Goal: Information Seeking & Learning: Learn about a topic

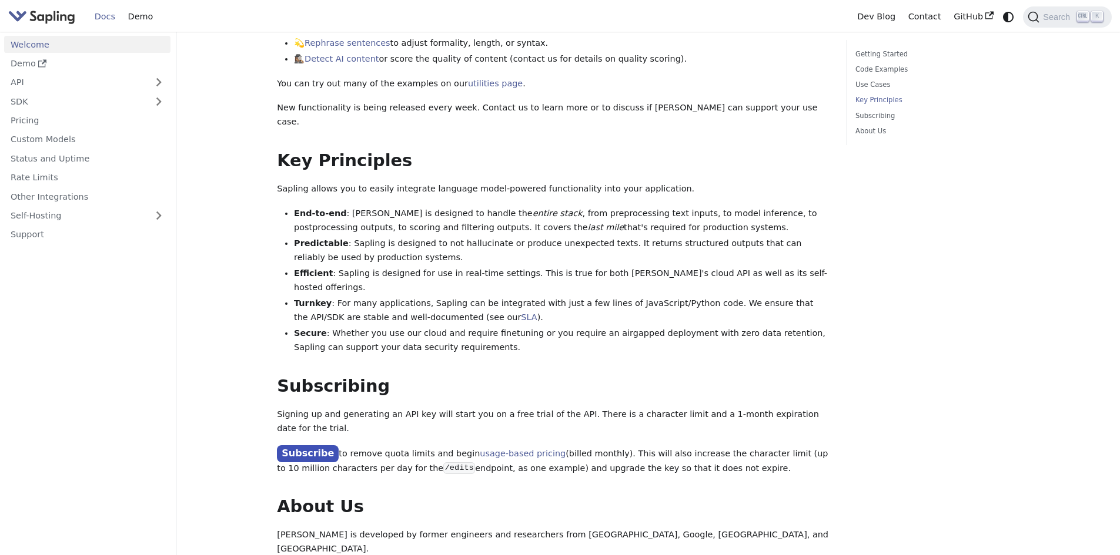
scroll to position [705, 0]
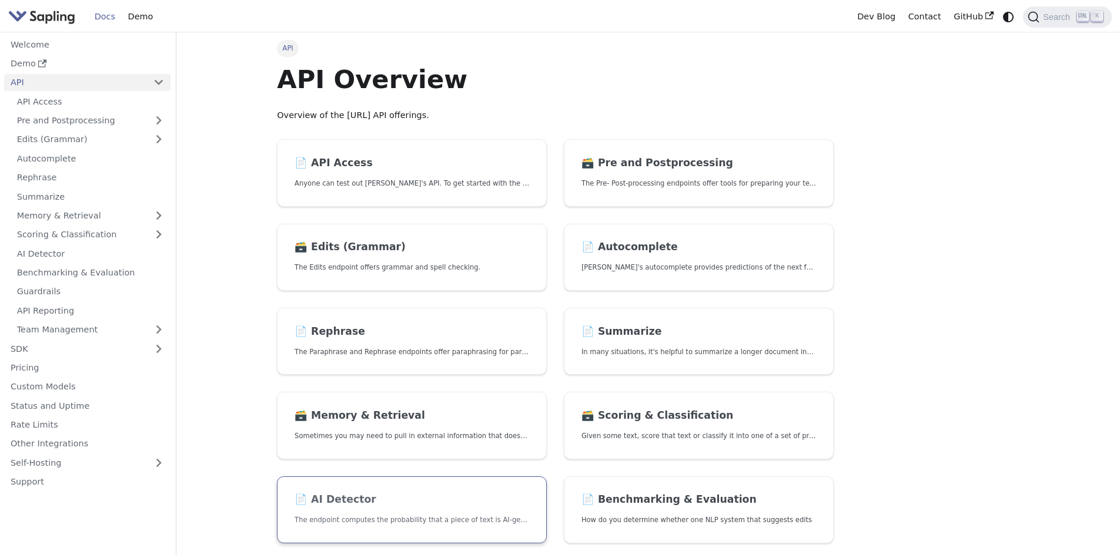
click at [407, 514] on link "📄️ AI Detector The endpoint computes the probability that a piece of text is AI…" at bounding box center [412, 511] width 270 height 68
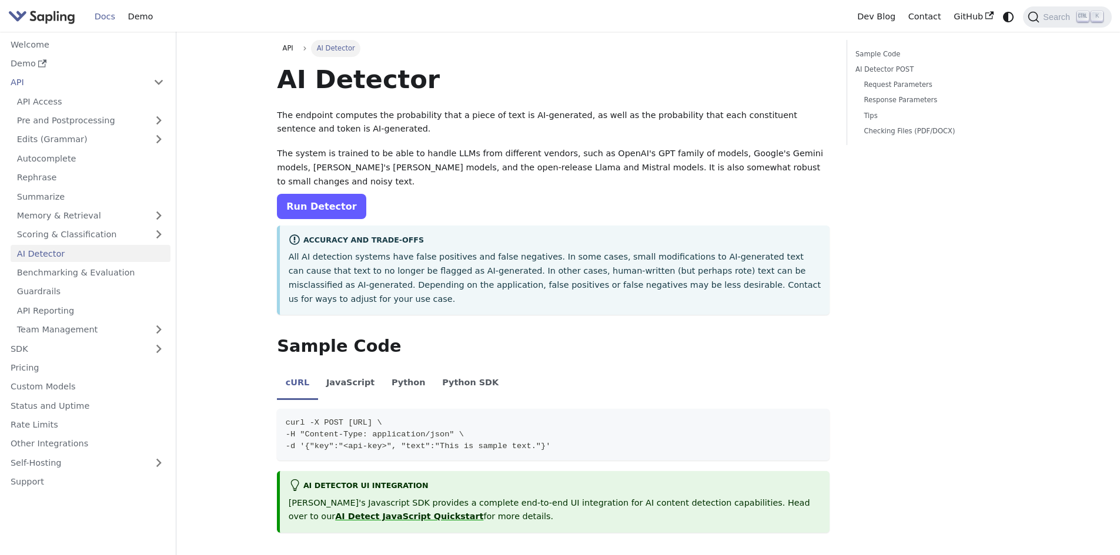
click at [334, 196] on link "Run Detector" at bounding box center [321, 206] width 89 height 25
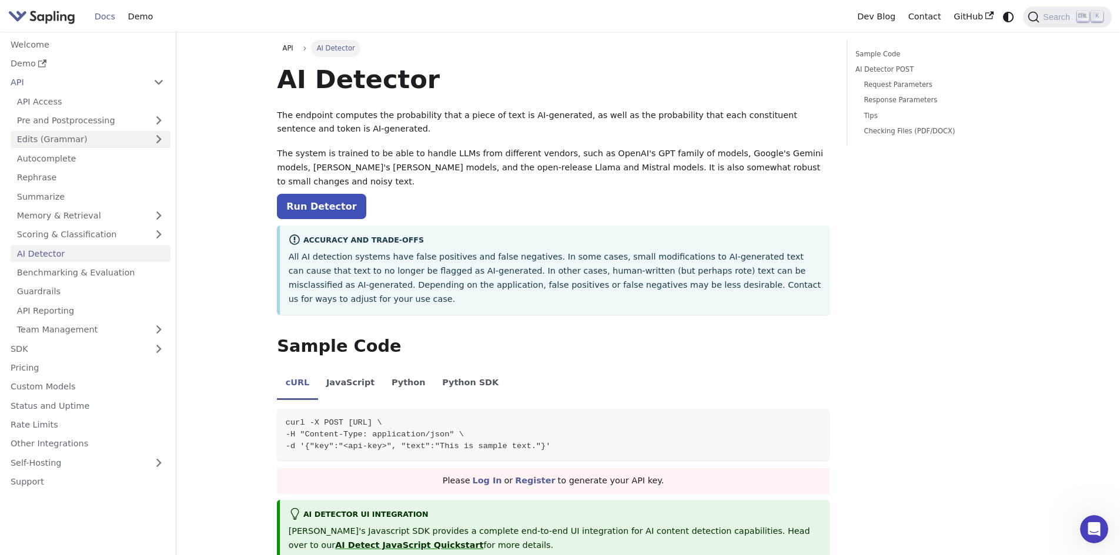
click at [109, 138] on link "Edits (Grammar)" at bounding box center [91, 139] width 160 height 17
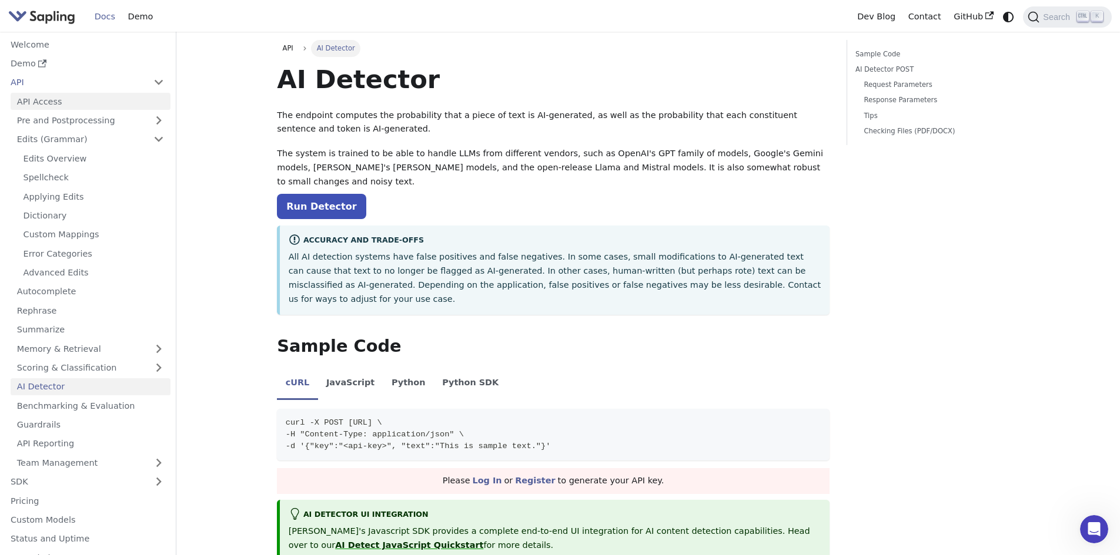
click at [48, 98] on link "API Access" at bounding box center [91, 101] width 160 height 17
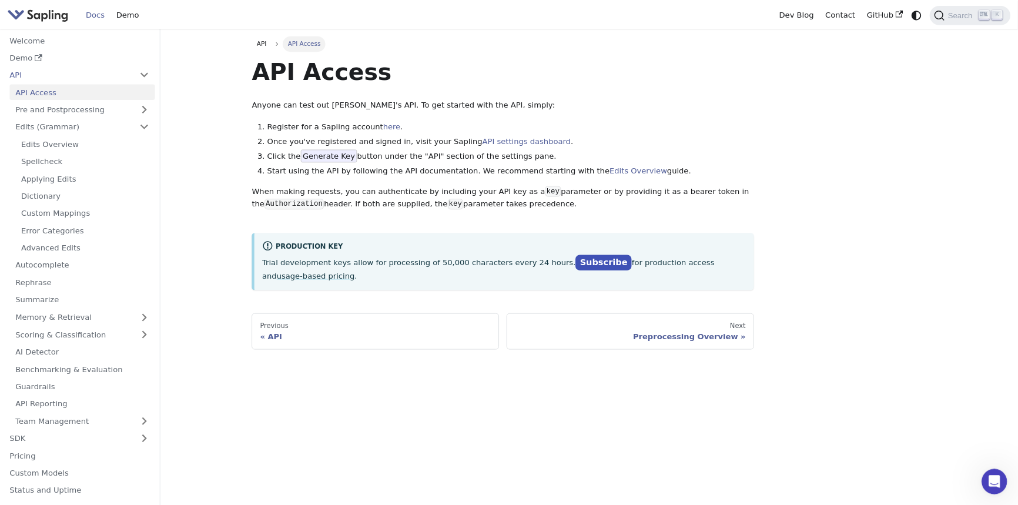
scroll to position [72, 0]
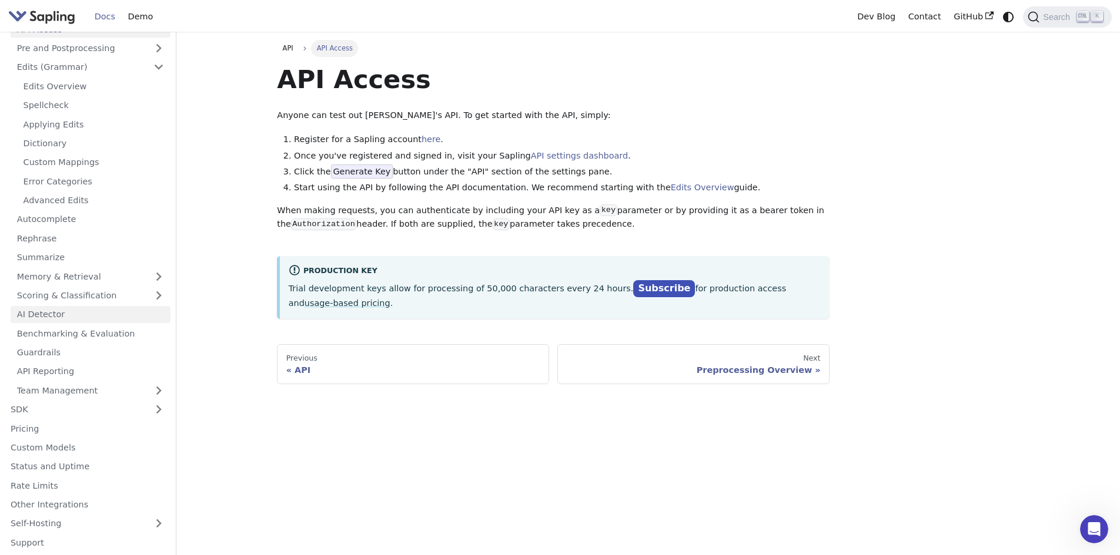
click at [82, 314] on link "AI Detector" at bounding box center [91, 314] width 160 height 17
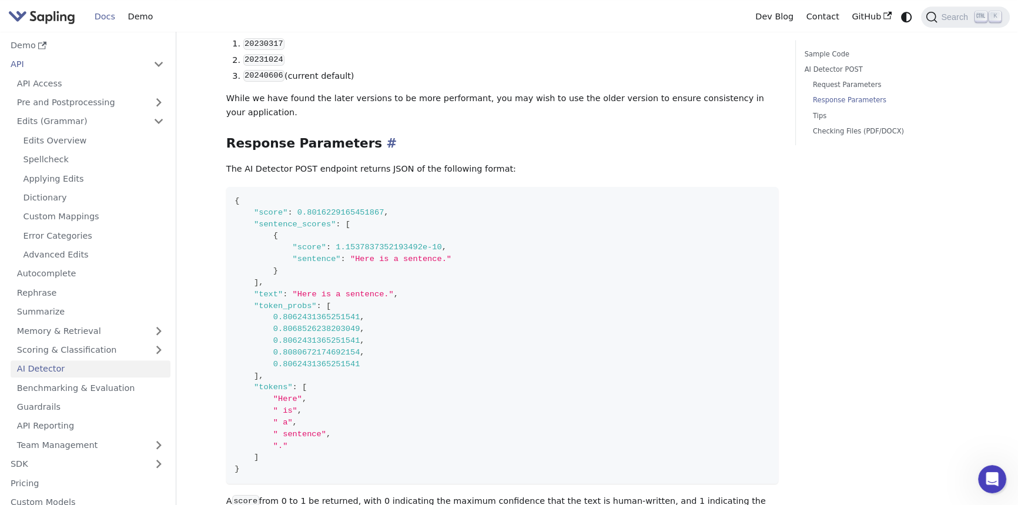
scroll to position [910, 0]
